Goal: Task Accomplishment & Management: Manage account settings

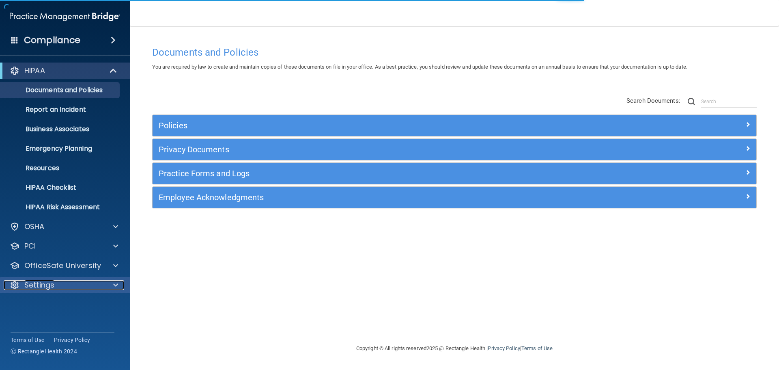
click at [53, 285] on p "Settings" at bounding box center [39, 285] width 30 height 10
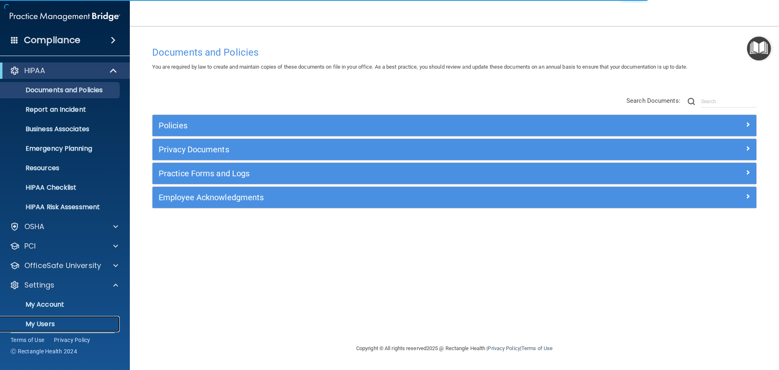
click at [49, 317] on link "My Users" at bounding box center [56, 324] width 128 height 16
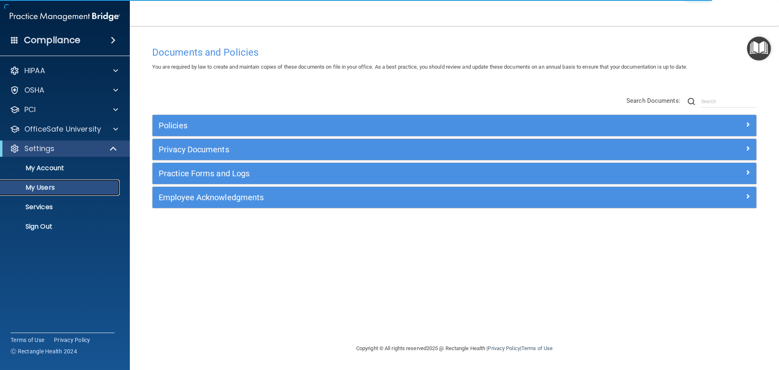
select select "20"
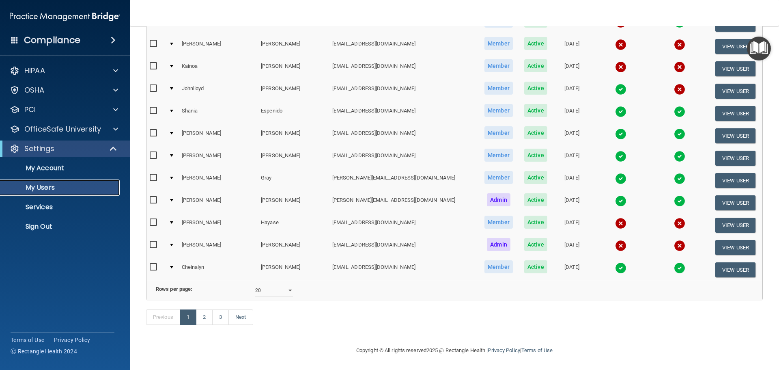
scroll to position [302, 0]
click at [208, 315] on link "2" at bounding box center [204, 316] width 17 height 15
select select "20"
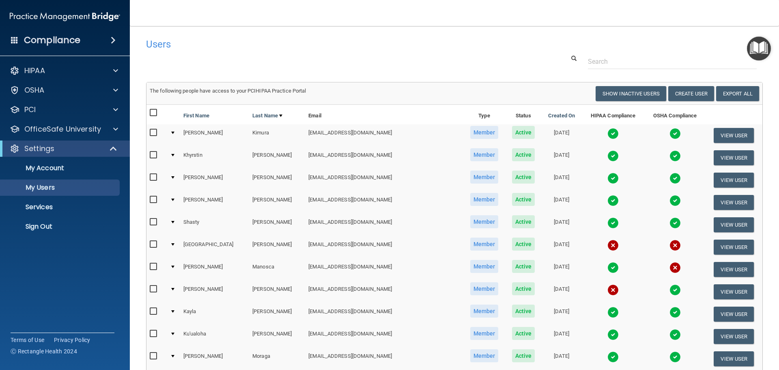
click at [360, 48] on h4 "Users" at bounding box center [323, 44] width 355 height 11
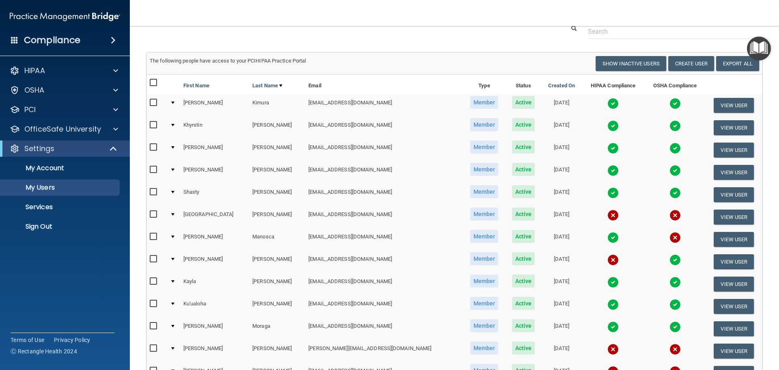
scroll to position [81, 0]
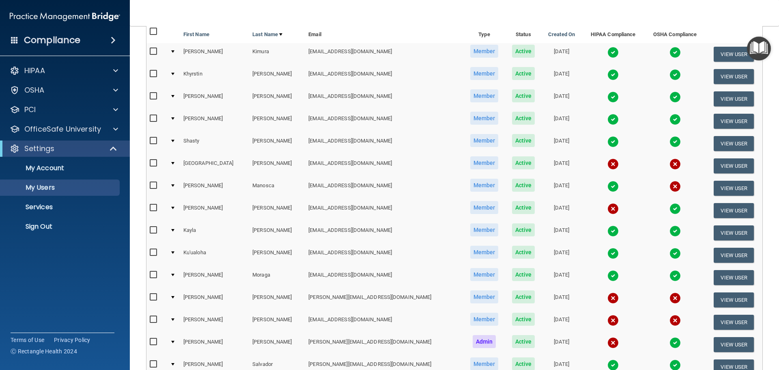
click at [153, 165] on input "checkbox" at bounding box center [154, 163] width 9 height 6
checkbox input "true"
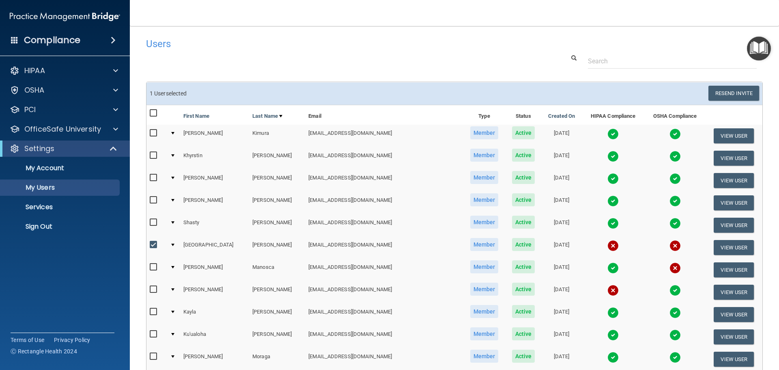
scroll to position [0, 0]
click at [728, 91] on button "Resend Invite" at bounding box center [733, 93] width 51 height 15
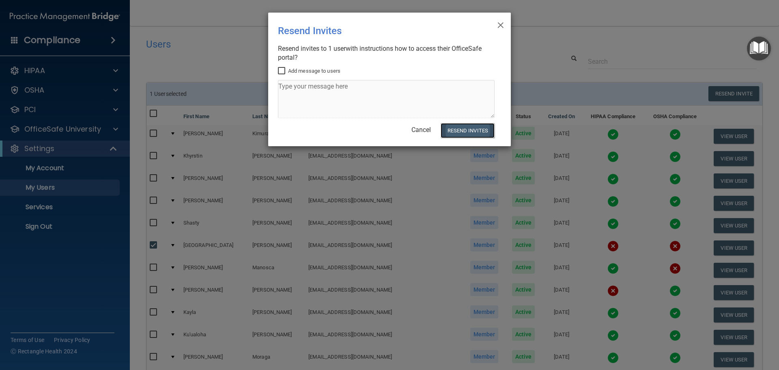
click at [464, 127] on button "Resend Invites" at bounding box center [468, 130] width 54 height 15
